Goal: Information Seeking & Learning: Learn about a topic

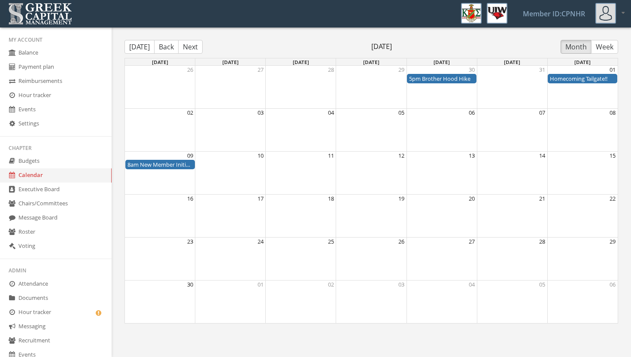
click at [164, 161] on div "8am New Member Initiation Day" at bounding box center [159, 165] width 65 height 8
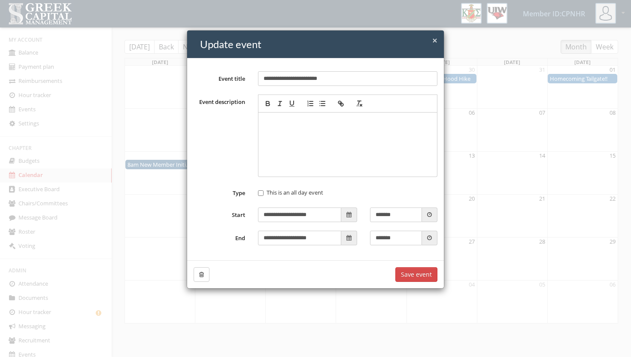
click at [503, 111] on div "**********" at bounding box center [315, 178] width 631 height 357
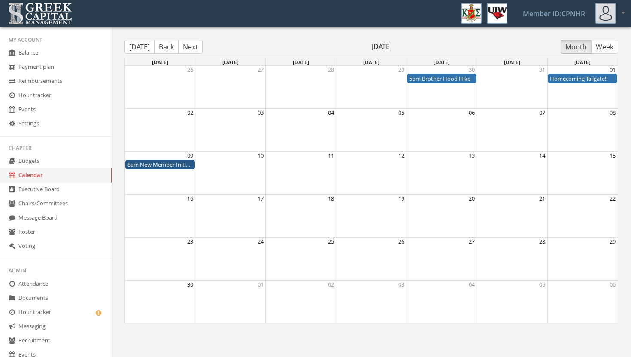
click at [161, 48] on button "Back" at bounding box center [166, 47] width 24 height 14
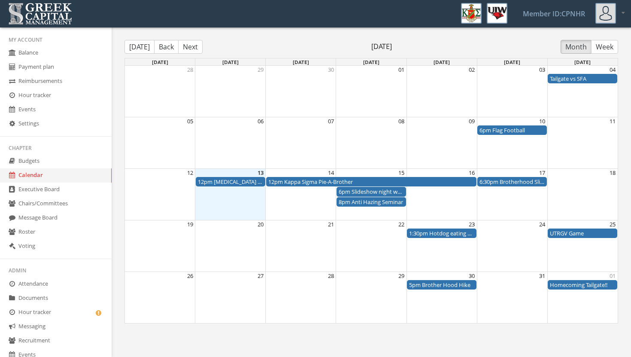
click at [374, 201] on div "8pm Anti Hazing Seminar" at bounding box center [371, 202] width 65 height 8
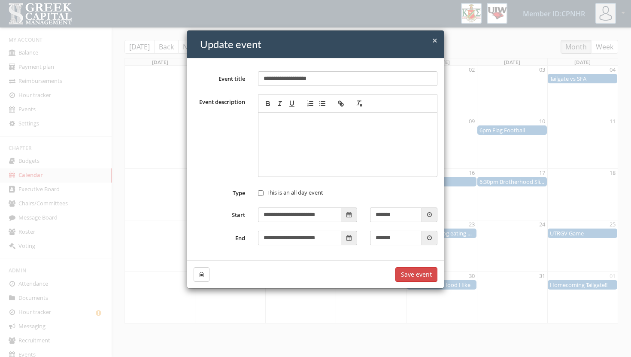
click at [436, 43] on span "×" at bounding box center [434, 40] width 5 height 12
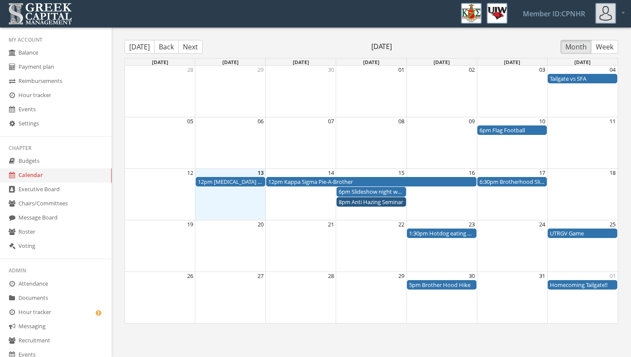
click at [247, 184] on div "12pm [MEDICAL_DATA] Awareness" at bounding box center [230, 182] width 65 height 8
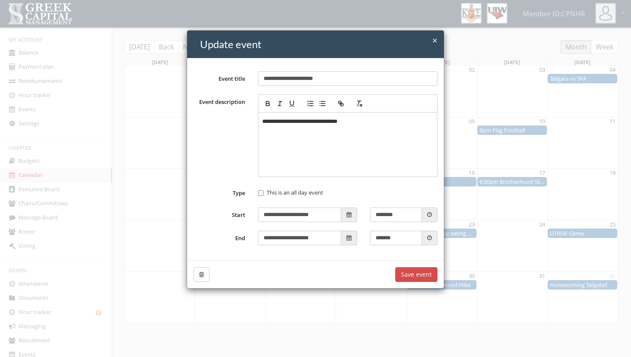
click at [436, 41] on span "×" at bounding box center [434, 40] width 5 height 12
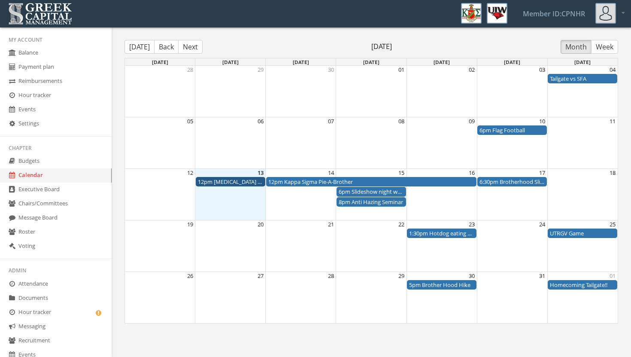
click at [162, 46] on button "Back" at bounding box center [166, 47] width 24 height 14
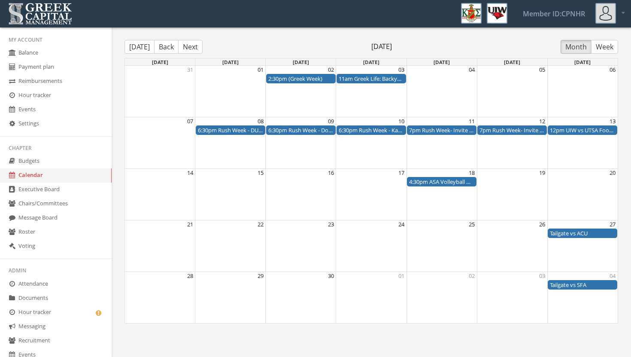
click at [360, 76] on div "11am Greek Life: Backyard BBQ" at bounding box center [371, 79] width 65 height 8
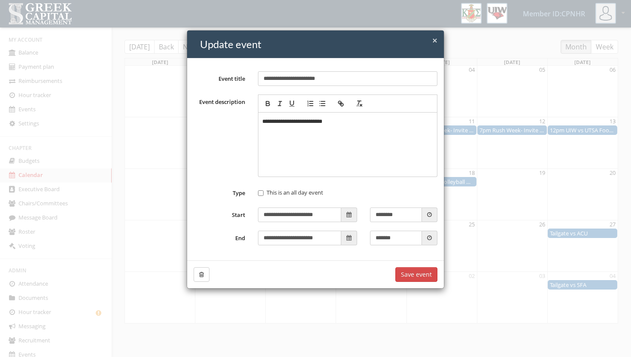
click at [436, 42] on span "×" at bounding box center [434, 40] width 5 height 12
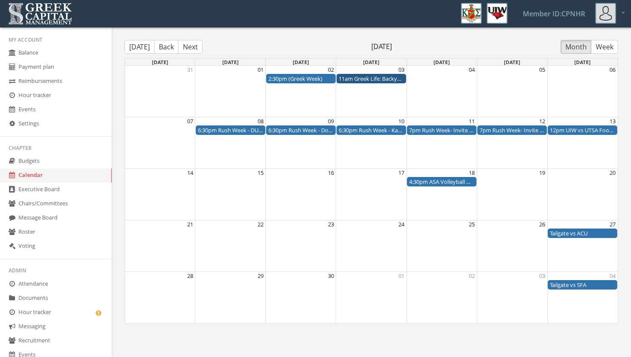
click at [298, 77] on div "2:30pm (Greek Week)" at bounding box center [300, 79] width 65 height 8
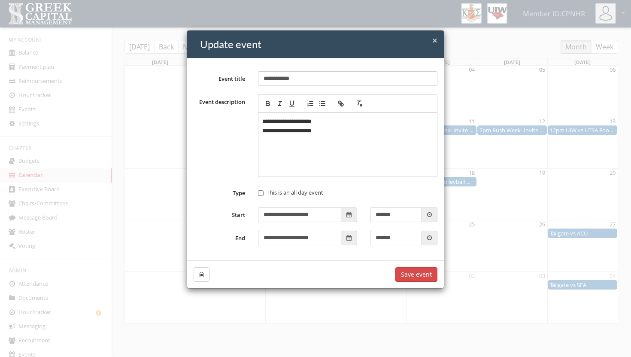
click at [436, 39] on span "×" at bounding box center [434, 40] width 5 height 12
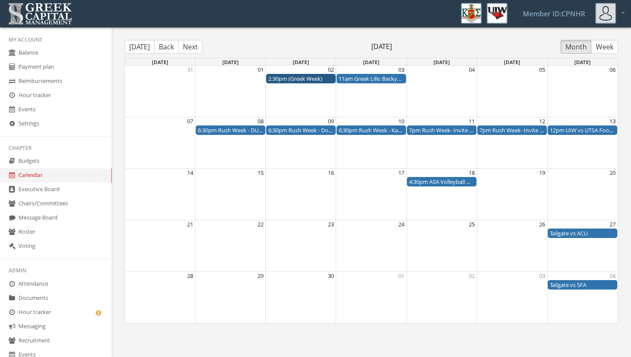
click at [217, 129] on div "6:30pm Rush Week - DUBI LAWN BBQ" at bounding box center [230, 130] width 65 height 8
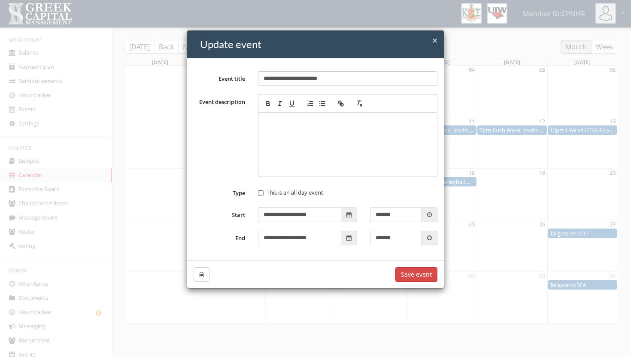
click at [435, 40] on span "×" at bounding box center [434, 40] width 5 height 12
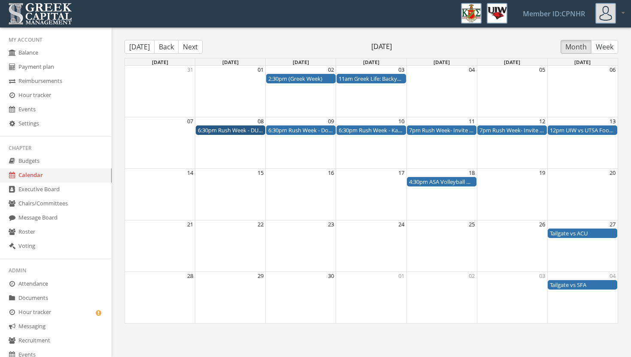
click at [304, 131] on div "6:30pm Rush Week - Dog Co IceHouse" at bounding box center [300, 130] width 65 height 8
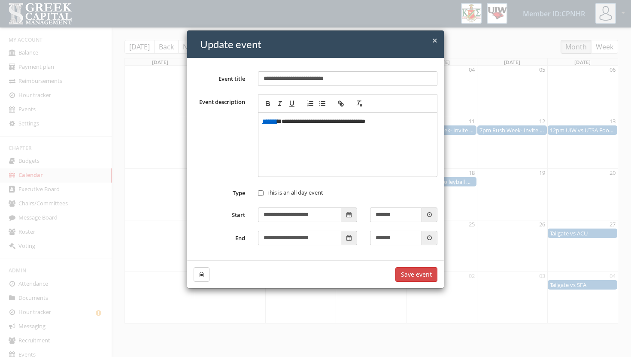
click at [434, 37] on span "×" at bounding box center [434, 40] width 5 height 12
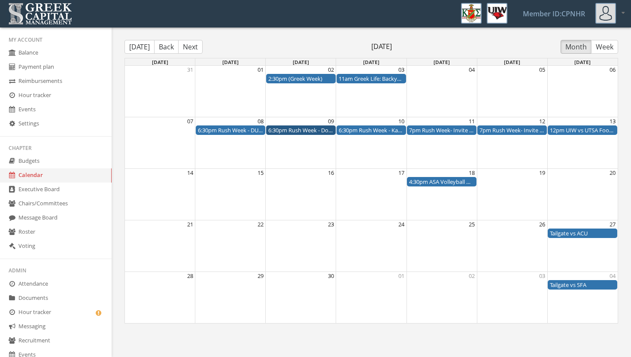
click at [368, 127] on div "6:30pm Rush Week - Kappa Sigma Basketball" at bounding box center [371, 130] width 65 height 8
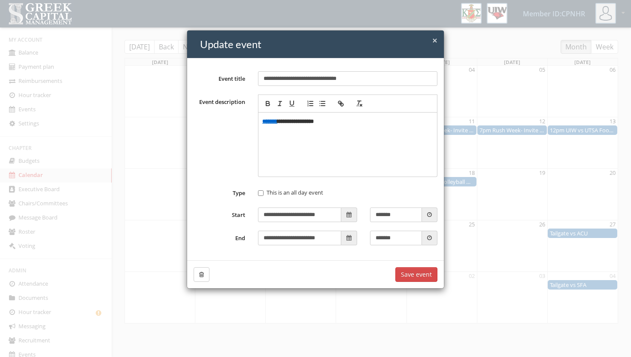
click at [434, 41] on span "×" at bounding box center [434, 40] width 5 height 12
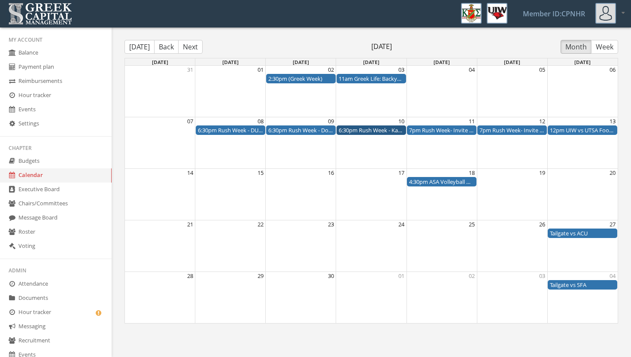
click at [427, 130] on div "7pm Rush Week- Invite Only Watch Party" at bounding box center [441, 130] width 65 height 8
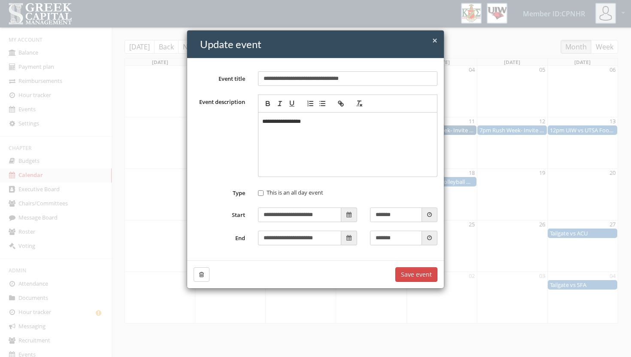
click at [437, 39] on span "×" at bounding box center [434, 40] width 5 height 12
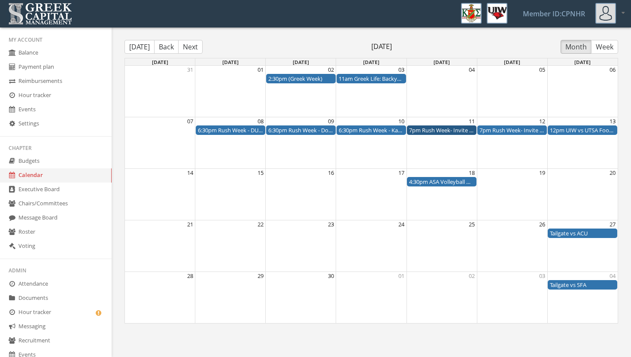
click at [505, 127] on div "7pm Rush Week- Invite Only Dinner" at bounding box center [511, 130] width 65 height 8
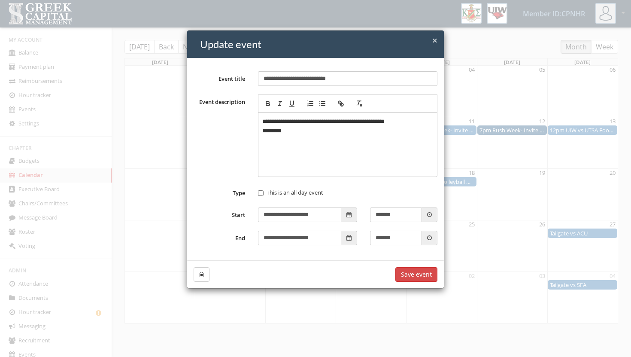
click at [435, 40] on span "×" at bounding box center [434, 40] width 5 height 12
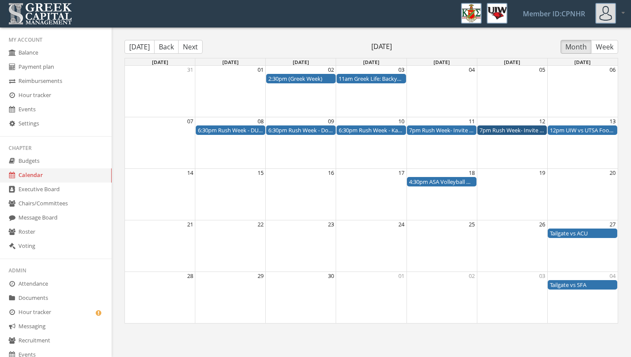
click at [567, 130] on div "12pm UIW vs UTSA Football" at bounding box center [582, 130] width 65 height 8
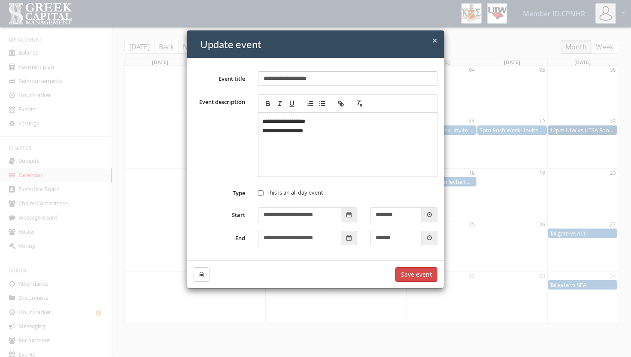
click at [435, 37] on span "×" at bounding box center [434, 40] width 5 height 12
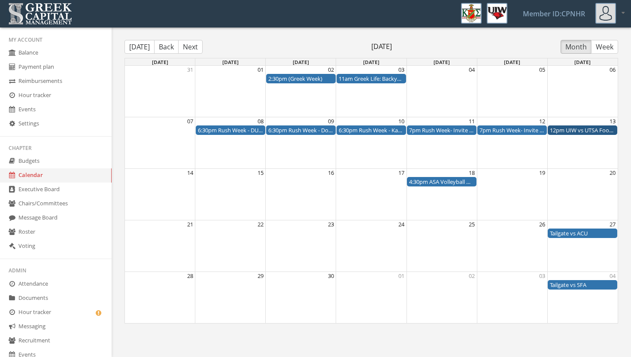
drag, startPoint x: 189, startPoint y: 42, endPoint x: 290, endPoint y: 41, distance: 101.3
click at [291, 41] on div "[DATE] Back Next [DATE] Month Week" at bounding box center [371, 47] width 494 height 14
click at [189, 45] on button "Next" at bounding box center [190, 47] width 24 height 14
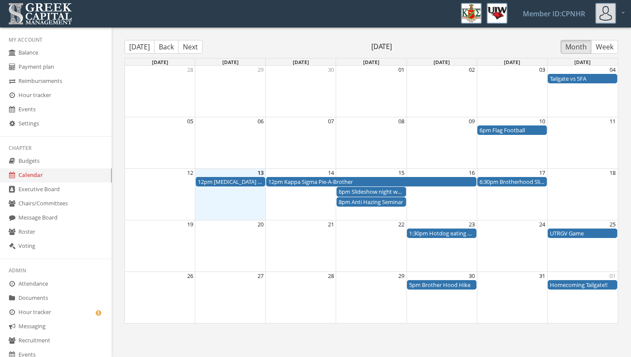
click at [510, 185] on div "6:30pm Brotherhood Slideshow Night" at bounding box center [512, 182] width 70 height 10
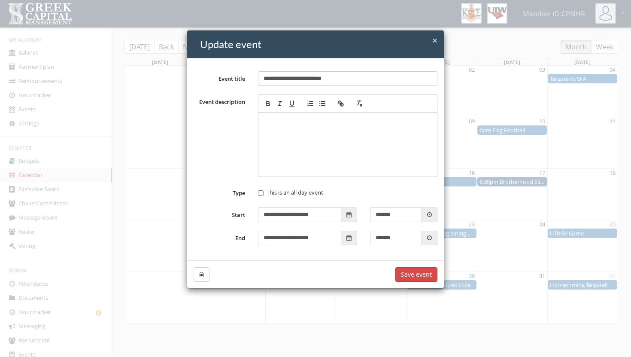
click at [433, 41] on span "×" at bounding box center [434, 40] width 5 height 12
